Goal: Task Accomplishment & Management: Manage account settings

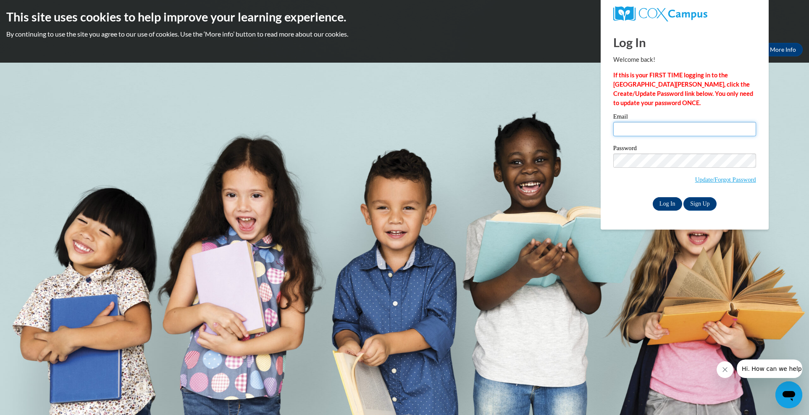
type input "hanna.martin@wcbvi.k12.wi.us"
click at [668, 203] on input "Log In" at bounding box center [667, 203] width 29 height 13
click at [663, 199] on input "Log In" at bounding box center [667, 203] width 29 height 13
